Goal: Task Accomplishment & Management: Manage account settings

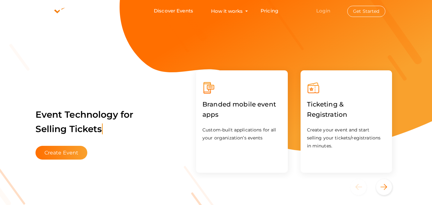
click at [323, 13] on link "Login" at bounding box center [323, 11] width 14 height 6
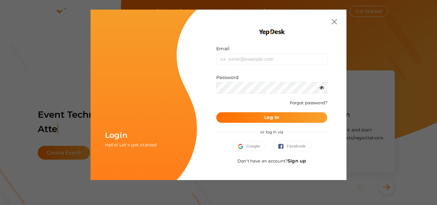
click at [304, 162] on link "Sign up" at bounding box center [297, 161] width 19 height 6
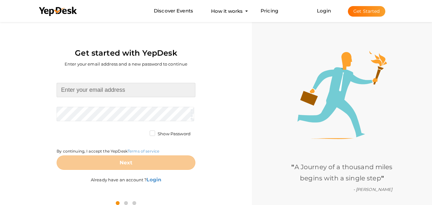
click at [77, 95] on input at bounding box center [126, 90] width 139 height 14
type input "[EMAIL_ADDRESS][DOMAIN_NAME]"
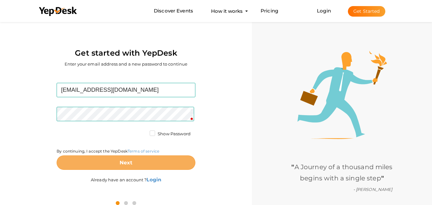
click at [125, 163] on b "Next" at bounding box center [126, 163] width 13 height 6
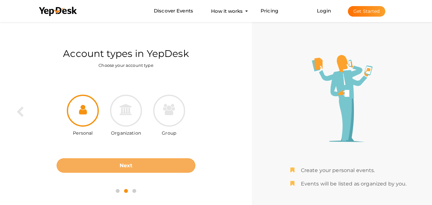
click at [117, 169] on button "Next" at bounding box center [126, 165] width 139 height 14
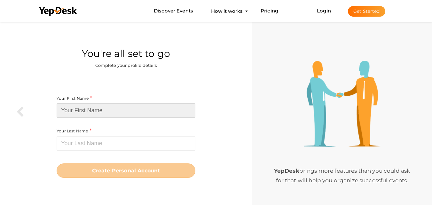
click at [107, 111] on input at bounding box center [126, 110] width 139 height 14
click at [106, 114] on input at bounding box center [126, 110] width 139 height 14
paste input "GLS Codename"
type input "GLS Codename"
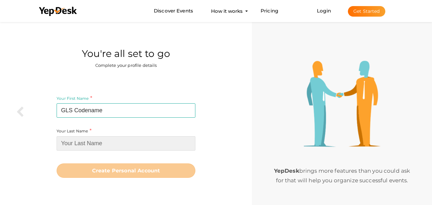
click at [100, 142] on input at bounding box center [126, 143] width 139 height 14
click at [101, 146] on input at bounding box center [126, 143] width 139 height 14
paste input "S.O.H.N.A"
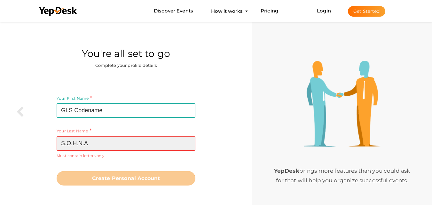
click at [93, 143] on input "S.O.H.N.A" at bounding box center [126, 143] width 139 height 14
drag, startPoint x: 95, startPoint y: 144, endPoint x: 44, endPoint y: 145, distance: 51.8
click at [44, 145] on div "Your First Name GLS Codename Required. Must contain letters only. Must be betwe…" at bounding box center [126, 140] width 242 height 132
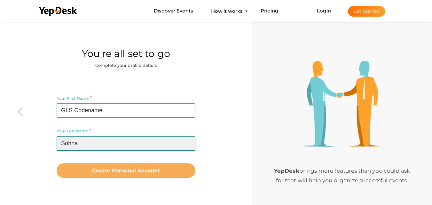
type input "Sohna"
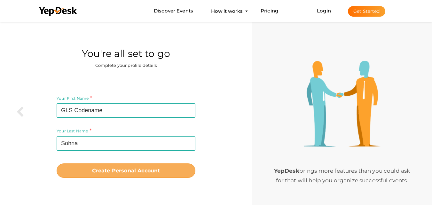
click at [107, 169] on b "Create Personal Account" at bounding box center [126, 171] width 68 height 6
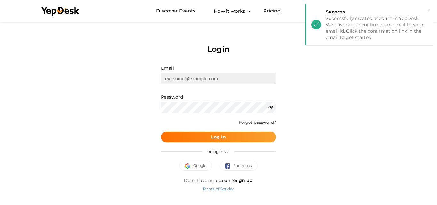
click at [190, 76] on input "text" at bounding box center [218, 78] width 115 height 11
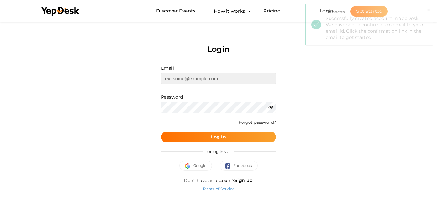
type input "[EMAIL_ADDRESS][DOMAIN_NAME]"
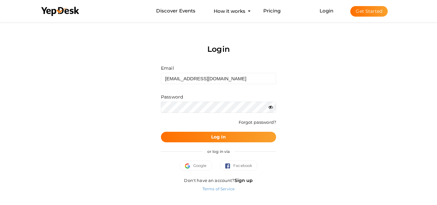
click at [270, 107] on icon at bounding box center [270, 107] width 4 height 4
click at [248, 134] on button "Log In" at bounding box center [218, 137] width 115 height 11
click at [154, 110] on div "Login Email glscodename@gmail.com Invalid email. Password Wrong Credentials For…" at bounding box center [218, 109] width 374 height 179
click at [185, 134] on button "Log In" at bounding box center [218, 137] width 115 height 11
click at [201, 167] on span "Google" at bounding box center [196, 165] width 22 height 6
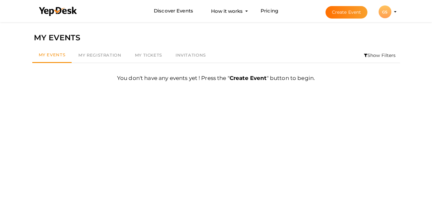
click at [383, 14] on div "GS" at bounding box center [385, 11] width 13 height 13
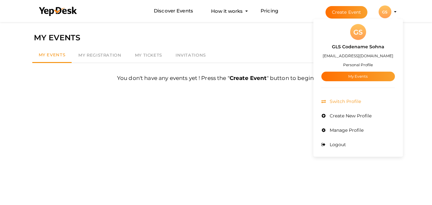
click at [362, 104] on li "Switch Profile" at bounding box center [358, 101] width 74 height 14
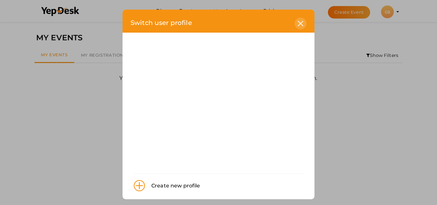
click at [298, 24] on icon at bounding box center [300, 23] width 5 height 5
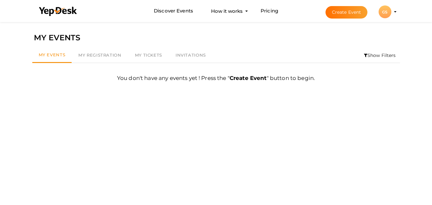
click at [382, 14] on div "GS" at bounding box center [385, 11] width 13 height 13
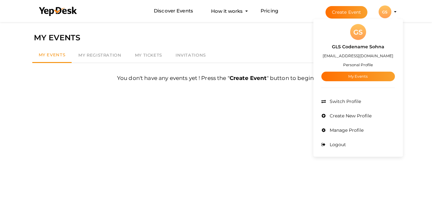
click at [364, 63] on small "Personal Profile" at bounding box center [358, 64] width 30 height 5
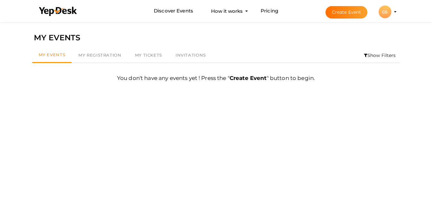
click at [385, 11] on div "GS" at bounding box center [385, 11] width 13 height 13
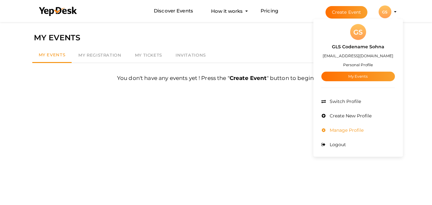
click at [336, 131] on span "Manage Profile" at bounding box center [346, 130] width 36 height 6
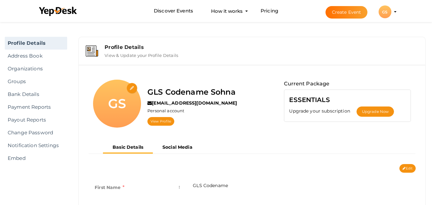
click at [131, 86] on input "file" at bounding box center [132, 88] width 11 height 11
type input "C:\fakepath\glscodename.png"
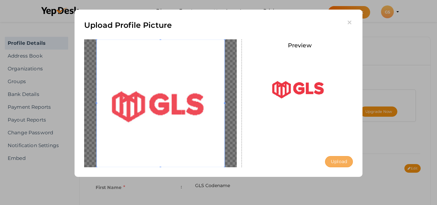
click at [342, 159] on button "Upload" at bounding box center [339, 161] width 28 height 11
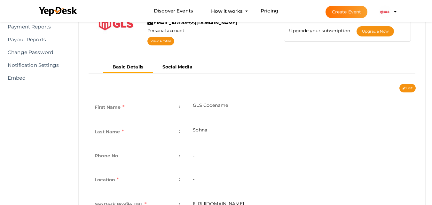
scroll to position [96, 0]
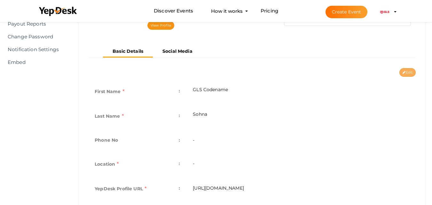
click at [403, 73] on icon at bounding box center [404, 73] width 3 height 4
type input "GLS Codename"
type input "Sohna"
type input "gls-codename-sohna"
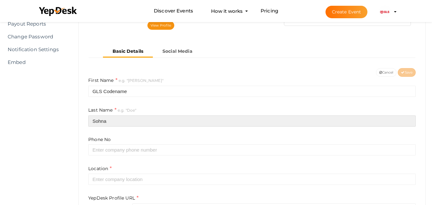
drag, startPoint x: 121, startPoint y: 119, endPoint x: 60, endPoint y: 119, distance: 60.1
click at [60, 109] on html "Discover Events How it works Powerful Registration / Ticketing Start selling yo…" at bounding box center [216, 6] width 432 height 205
click at [115, 120] on input "Sohna" at bounding box center [252, 120] width 328 height 11
paste input ".O.H.N.A"
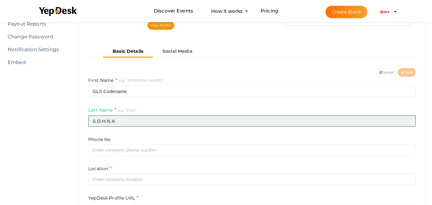
type input "S.O.H.N.A"
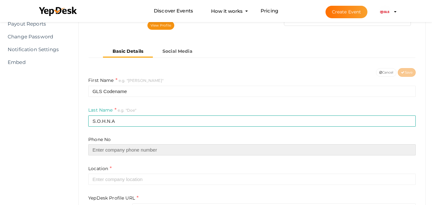
click at [126, 150] on input "text" at bounding box center [252, 149] width 328 height 11
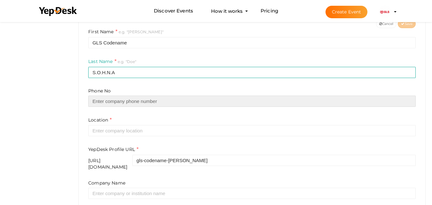
scroll to position [160, 0]
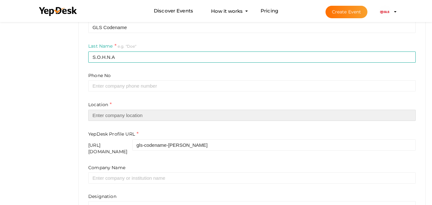
click at [115, 113] on input "text" at bounding box center [252, 115] width 328 height 11
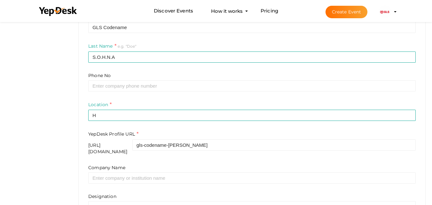
drag, startPoint x: 44, startPoint y: 66, endPoint x: 53, endPoint y: 69, distance: 10.1
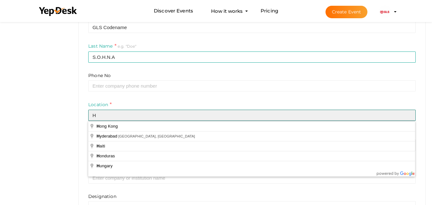
click at [111, 114] on input "H" at bounding box center [252, 115] width 328 height 11
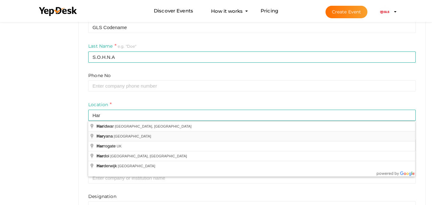
type input "[GEOGRAPHIC_DATA], [GEOGRAPHIC_DATA]"
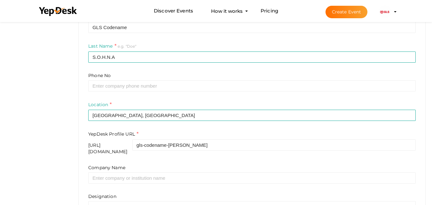
scroll to position [236, 0]
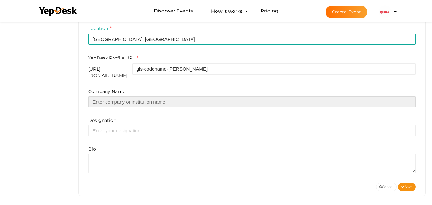
click at [121, 101] on input "text" at bounding box center [252, 101] width 328 height 11
click at [129, 96] on input "text" at bounding box center [252, 101] width 328 height 11
paste input "GLS Codename S.O.H.N.A"
type input "GLS Codename S.O.H.N.A"
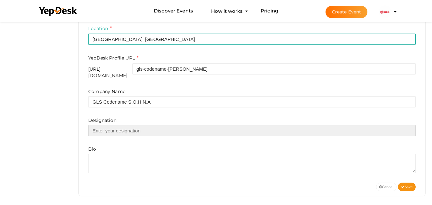
click at [100, 129] on input "text" at bounding box center [252, 130] width 328 height 11
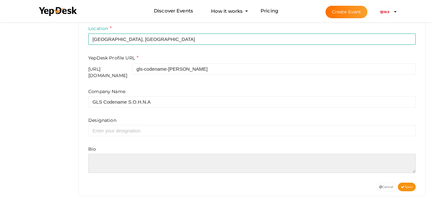
click at [111, 155] on textarea at bounding box center [252, 163] width 328 height 19
click at [109, 164] on textarea at bounding box center [252, 163] width 328 height 19
paste textarea "GLS Codename S.O.H.N.A offers a fresh address for families and professionals in…"
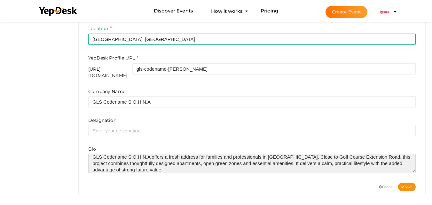
scroll to position [6, 0]
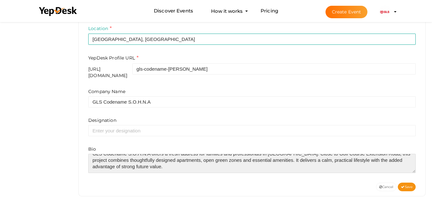
drag, startPoint x: 281, startPoint y: 158, endPoint x: 297, endPoint y: 166, distance: 17.3
click at [297, 166] on textarea at bounding box center [252, 163] width 328 height 19
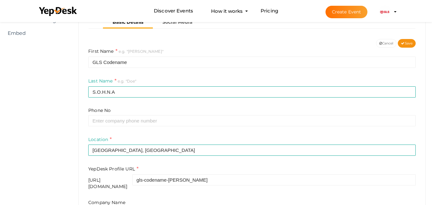
scroll to position [236, 0]
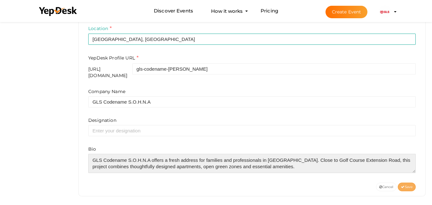
type textarea "GLS Codename S.O.H.N.A offers a fresh address for families and professionals in…"
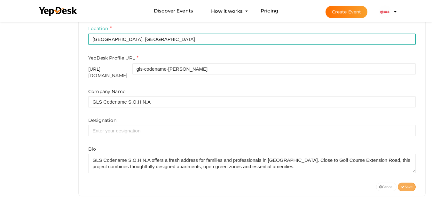
click at [406, 185] on span "Save" at bounding box center [407, 187] width 12 height 4
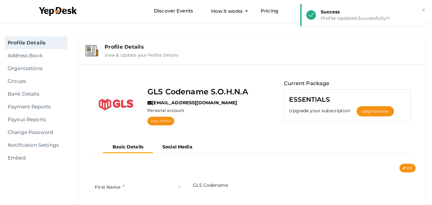
scroll to position [0, 0]
click at [170, 150] on button "Social Media" at bounding box center [177, 147] width 49 height 11
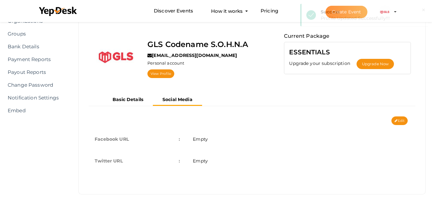
scroll to position [50, 0]
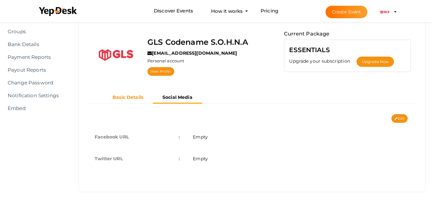
click at [136, 92] on button "Basic Details" at bounding box center [128, 97] width 50 height 11
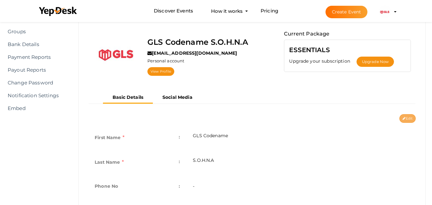
click at [408, 116] on button "Edit" at bounding box center [407, 118] width 16 height 9
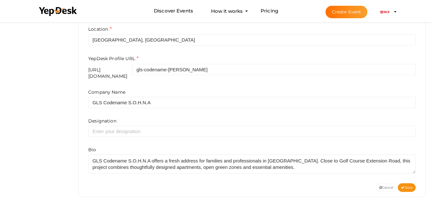
scroll to position [236, 0]
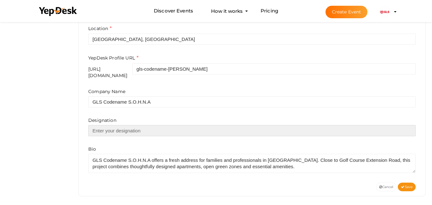
click at [129, 131] on input "text" at bounding box center [252, 130] width 328 height 11
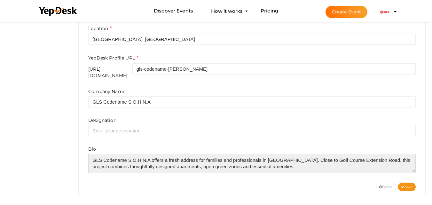
click at [293, 161] on textarea at bounding box center [252, 163] width 328 height 19
drag, startPoint x: 207, startPoint y: 154, endPoint x: 134, endPoint y: 152, distance: 73.0
click at [134, 154] on textarea at bounding box center [252, 163] width 328 height 19
drag, startPoint x: 281, startPoint y: 162, endPoint x: 81, endPoint y: 154, distance: 200.4
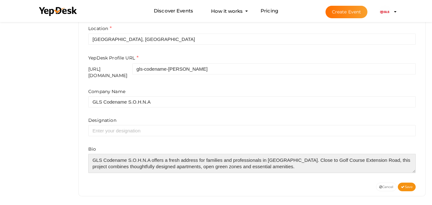
click at [81, 154] on div "GLS Codename S.O.H.N.A glscodename@gmail.com Personal account View Profile Curr…" at bounding box center [252, 12] width 347 height 367
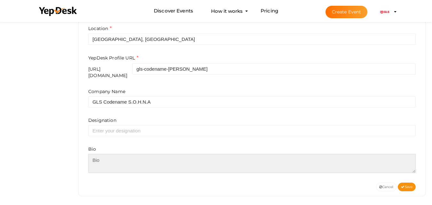
paste textarea "GLS Codename S.O.H.N.A offers a fresh address for families and professionals in…"
type textarea "GLS Codename S.O.H.N.A offers a fresh address for families and professionals in…"
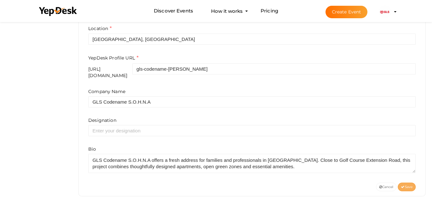
click at [404, 185] on span "Save" at bounding box center [407, 187] width 12 height 4
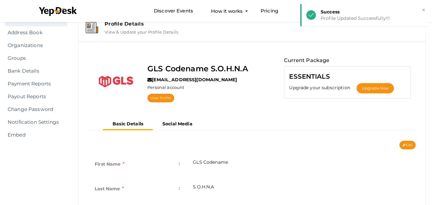
scroll to position [0, 0]
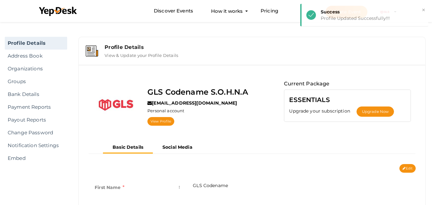
click at [131, 53] on label "View & Update your Profile Details" at bounding box center [142, 54] width 74 height 8
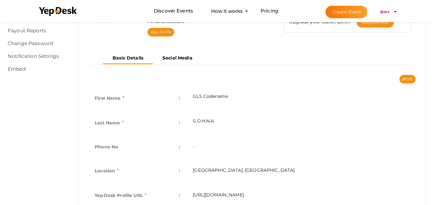
scroll to position [76, 0]
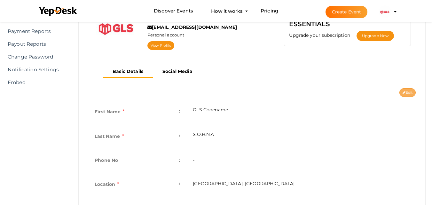
click at [404, 91] on icon at bounding box center [404, 93] width 3 height 4
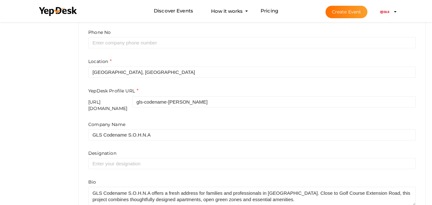
scroll to position [204, 0]
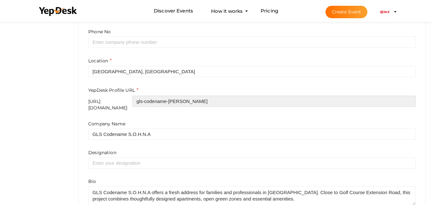
drag, startPoint x: 171, startPoint y: 101, endPoint x: 233, endPoint y: 101, distance: 61.1
click at [233, 101] on input "gls-codename-sohna" at bounding box center [273, 101] width 283 height 11
type input "g"
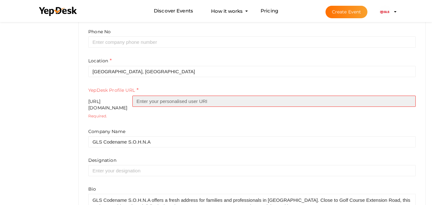
click at [191, 102] on input "text" at bounding box center [273, 101] width 283 height 11
paste input "https-glscodenamesohna-com-"
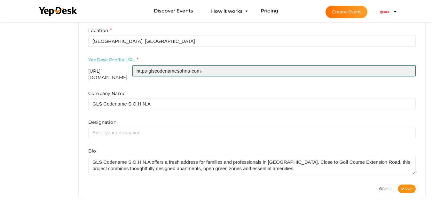
scroll to position [236, 0]
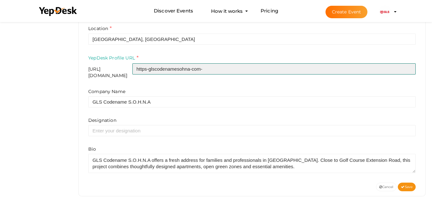
click at [224, 69] on input "https-glscodenamesohna-com-" at bounding box center [273, 68] width 283 height 11
click at [238, 70] on input "https-glscodenamesohna-com-" at bounding box center [273, 68] width 283 height 11
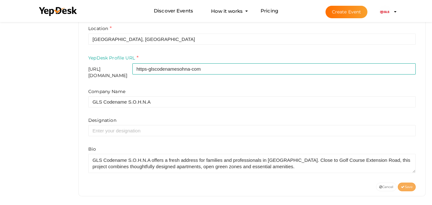
click at [402, 186] on icon at bounding box center [403, 188] width 4 height 4
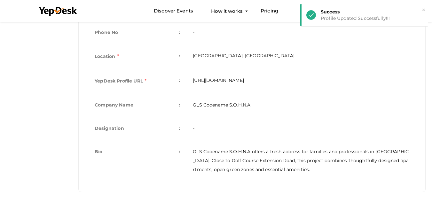
click at [294, 81] on td "https://www.yepdesk.com/profile/https-glscodenamesohna-com" at bounding box center [300, 81] width 229 height 25
click at [294, 82] on td "https://www.yepdesk.com/profile/https-glscodenamesohna-com" at bounding box center [300, 81] width 229 height 25
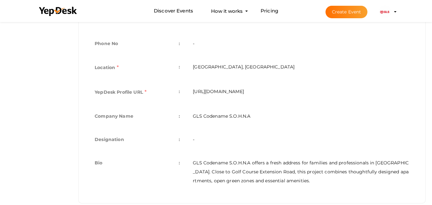
scroll to position [108, 0]
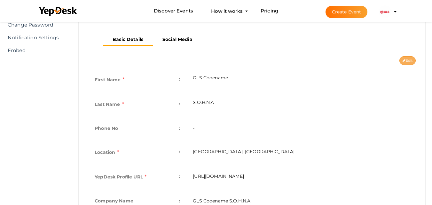
click at [408, 59] on button "Edit" at bounding box center [407, 60] width 16 height 9
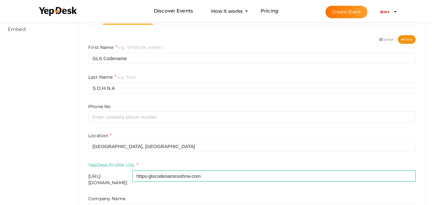
scroll to position [140, 0]
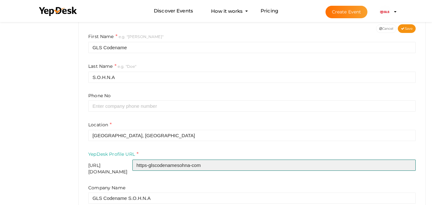
drag, startPoint x: 238, startPoint y: 166, endPoint x: 163, endPoint y: 163, distance: 75.2
click at [163, 163] on div "https://www.yepdesk.com/profile/ https-glscodenamesohna-com" at bounding box center [252, 167] width 328 height 15
click at [172, 165] on input "https-glscodenamesohna-com" at bounding box center [273, 165] width 283 height 11
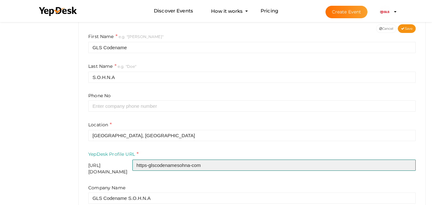
paste input "glscodename"
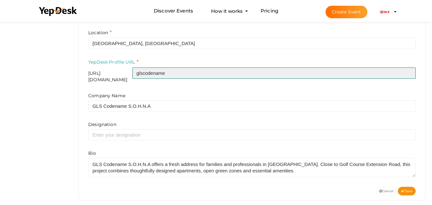
scroll to position [236, 0]
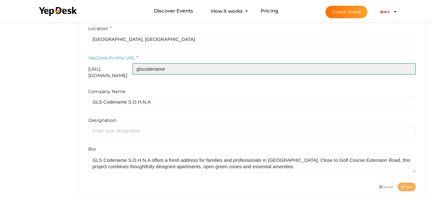
type input "glscodename"
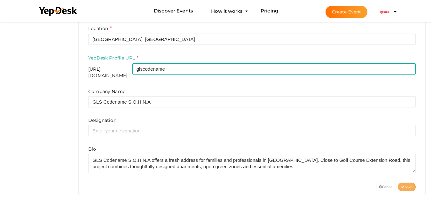
click at [407, 187] on button "Save" at bounding box center [407, 187] width 18 height 9
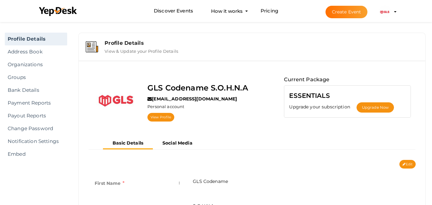
scroll to position [0, 0]
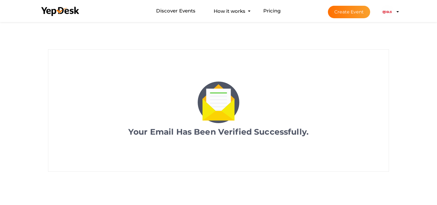
click at [386, 12] on img at bounding box center [387, 11] width 13 height 13
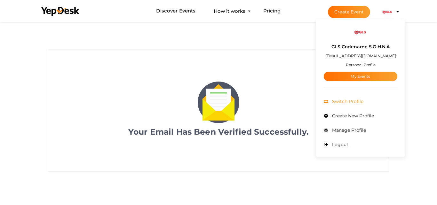
click at [361, 98] on li "Switch Profile" at bounding box center [361, 101] width 74 height 14
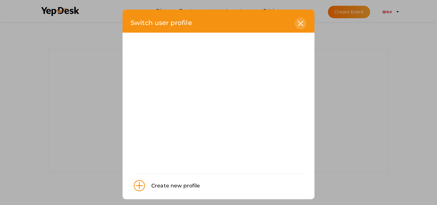
click at [300, 19] on div at bounding box center [301, 24] width 12 height 12
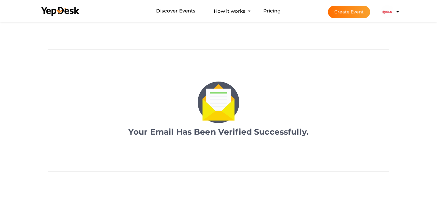
click at [381, 13] on button "GLS Codename S.O.H.N.A glscodename@gmail.com Personal Profile My Events Admin S…" at bounding box center [387, 11] width 17 height 13
click at [392, 13] on img at bounding box center [387, 11] width 13 height 13
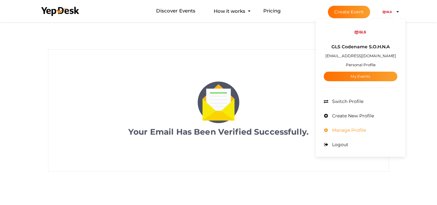
click at [350, 132] on span "Manage Profile" at bounding box center [348, 130] width 36 height 6
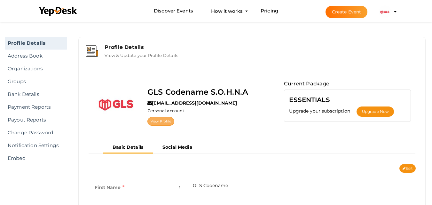
click at [162, 125] on link "View Profile" at bounding box center [160, 121] width 27 height 9
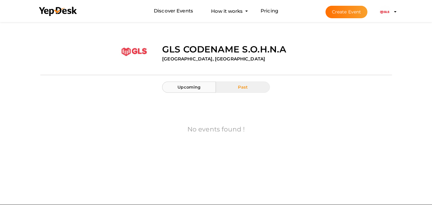
click at [194, 85] on span "Upcoming" at bounding box center [189, 86] width 23 height 5
click at [387, 11] on img at bounding box center [385, 11] width 13 height 13
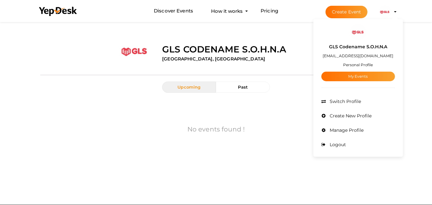
click at [344, 128] on span "Manage Profile" at bounding box center [346, 130] width 36 height 6
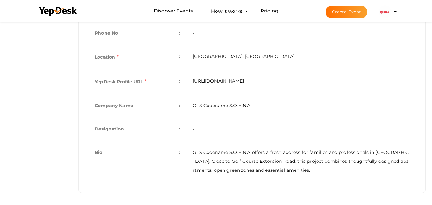
scroll to position [204, 0]
drag, startPoint x: 246, startPoint y: 150, endPoint x: 175, endPoint y: 149, distance: 70.7
click at [176, 149] on tr "Bio : GLS Codename S.O.H.N.A offers a fresh address for families and profession…" at bounding box center [252, 161] width 328 height 40
click at [208, 139] on td "-" at bounding box center [300, 128] width 229 height 23
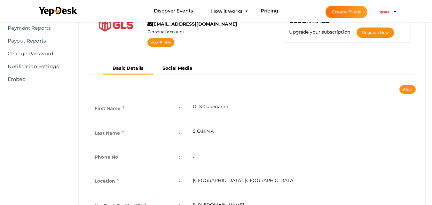
scroll to position [76, 0]
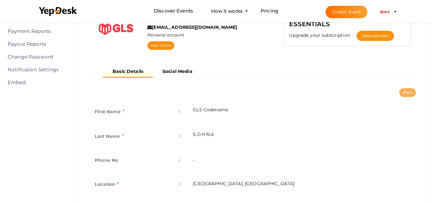
click at [403, 91] on icon at bounding box center [404, 93] width 3 height 4
type input "GLS Codename"
type input "S.O.H.N.A"
type input "[GEOGRAPHIC_DATA], [GEOGRAPHIC_DATA]"
type input "glscodename"
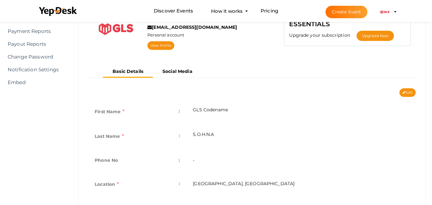
type input "GLS Codename S.O.H.N.A"
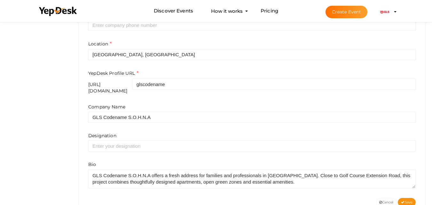
scroll to position [236, 0]
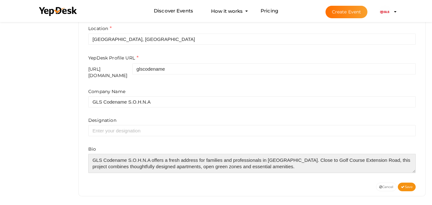
drag, startPoint x: 151, startPoint y: 156, endPoint x: 75, endPoint y: 158, distance: 75.2
click at [75, 158] on div "Profile Details View & Update your Profile Details GLS Codename S.O.H.N.A glsco…" at bounding box center [252, 4] width 360 height 412
click at [296, 162] on textarea at bounding box center [252, 163] width 328 height 19
paste textarea "https://glscodenamesohna.com/"
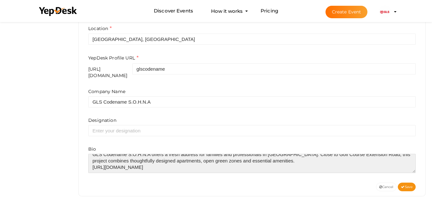
scroll to position [6, 0]
type textarea "GLS Codename S.O.H.N.A offers a fresh address for families and professionals in…"
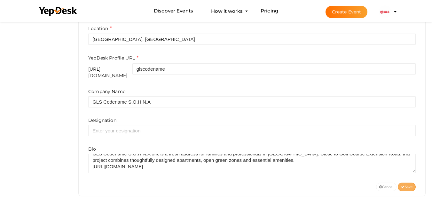
click at [410, 185] on span "Save" at bounding box center [407, 187] width 12 height 4
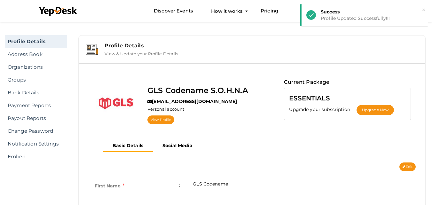
scroll to position [0, 0]
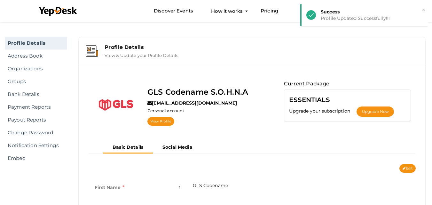
click at [153, 126] on div "GLS Codename S.O.H.N.A glscodename@gmail.com Personal account View Profile" at bounding box center [198, 106] width 114 height 52
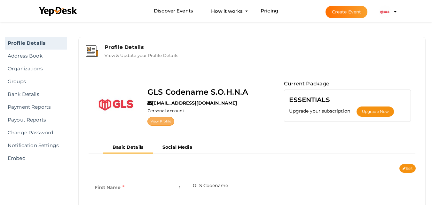
click at [153, 122] on link "View Profile" at bounding box center [160, 121] width 27 height 9
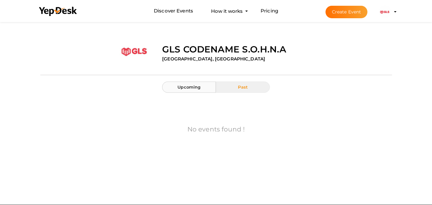
click at [192, 86] on span "Upcoming" at bounding box center [189, 86] width 23 height 5
click at [190, 47] on label "GLS Codename S.O.H.N.A" at bounding box center [224, 49] width 124 height 13
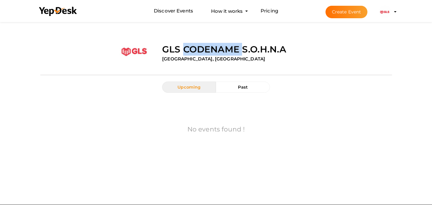
click at [190, 47] on label "GLS Codename S.O.H.N.A" at bounding box center [224, 49] width 124 height 13
click at [178, 61] on label "[GEOGRAPHIC_DATA], [GEOGRAPHIC_DATA]" at bounding box center [213, 59] width 103 height 6
